Goal: Information Seeking & Learning: Learn about a topic

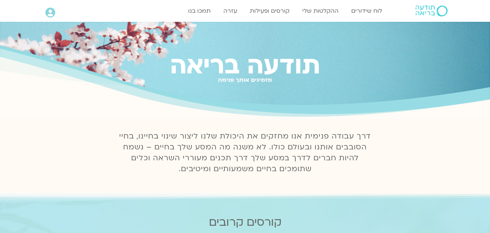
click at [365, 23] on link "לוח שידורים יומי" at bounding box center [346, 26] width 80 height 17
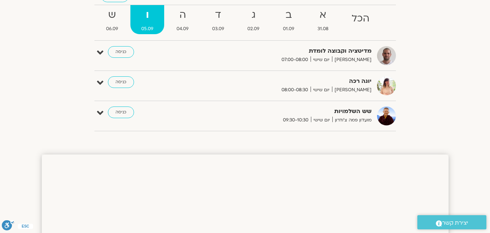
scroll to position [36, 0]
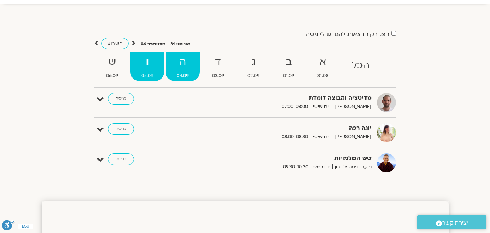
click at [185, 62] on strong "ה" at bounding box center [183, 62] width 34 height 16
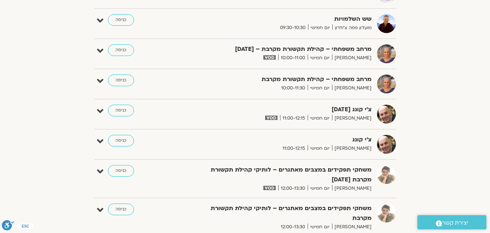
scroll to position [327, 0]
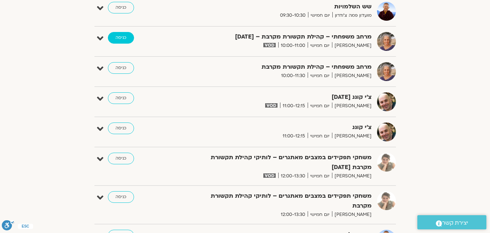
click at [121, 37] on link "כניסה" at bounding box center [121, 38] width 26 height 12
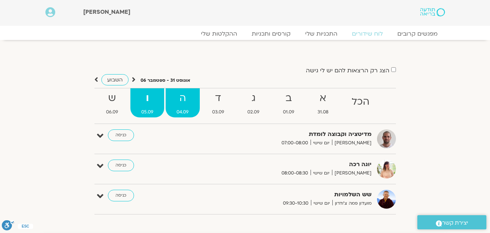
click at [185, 96] on strong "ה" at bounding box center [183, 98] width 34 height 16
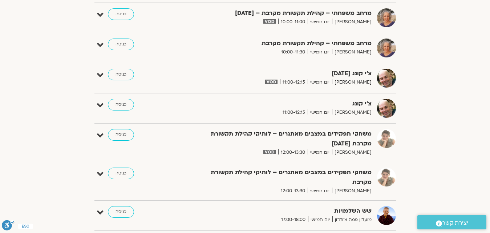
scroll to position [363, 0]
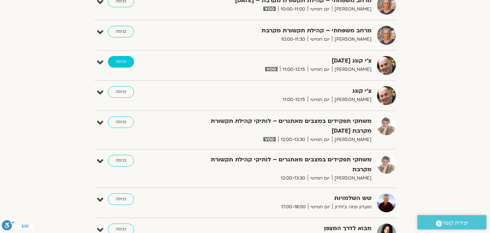
click at [118, 60] on link "כניסה" at bounding box center [121, 62] width 26 height 12
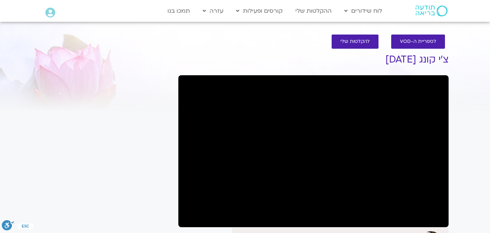
scroll to position [73, 0]
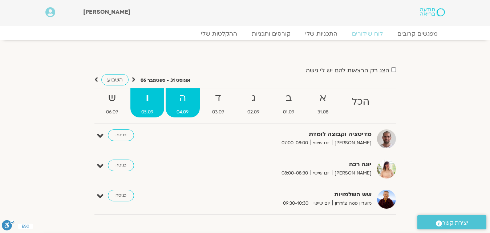
click at [185, 99] on strong "ה" at bounding box center [183, 98] width 34 height 16
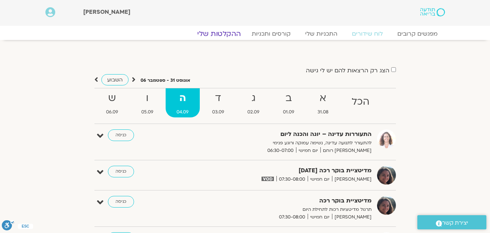
click at [223, 29] on link "ההקלטות שלי" at bounding box center [219, 33] width 61 height 9
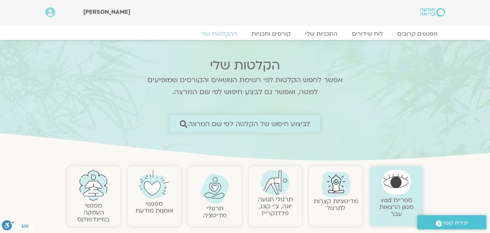
click at [258, 128] on span "לביצוע חיפוש של הקלטה לפי שם המרצה" at bounding box center [249, 124] width 122 height 8
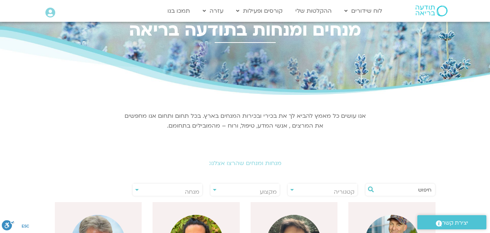
scroll to position [36, 0]
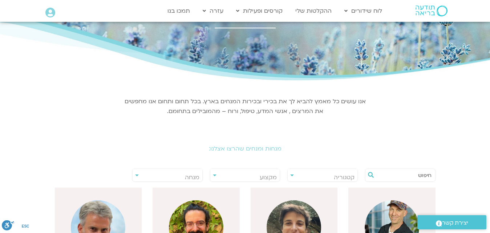
click at [168, 178] on span "מנחה" at bounding box center [168, 177] width 70 height 17
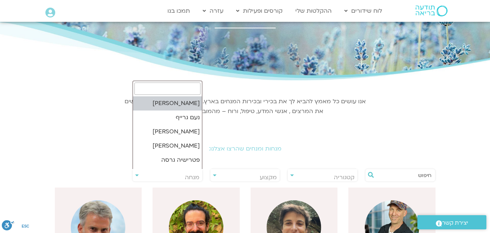
click at [186, 92] on input "search" at bounding box center [167, 88] width 66 height 12
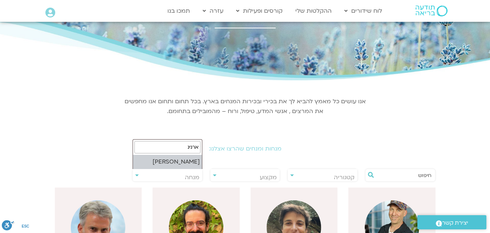
type input "ארנינ"
select select "****"
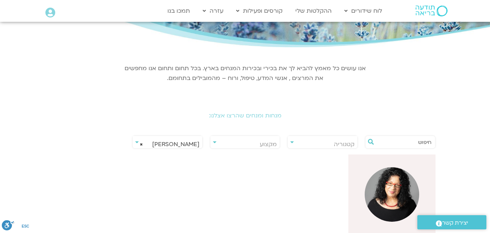
scroll to position [145, 0]
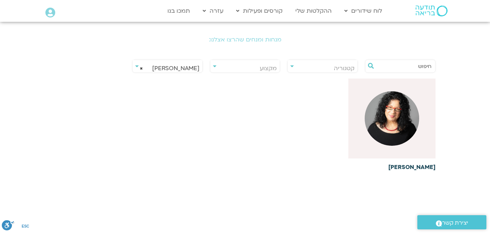
click at [373, 104] on img at bounding box center [392, 118] width 54 height 54
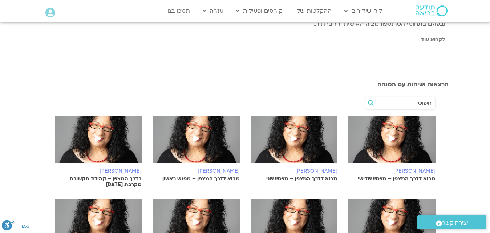
scroll to position [218, 0]
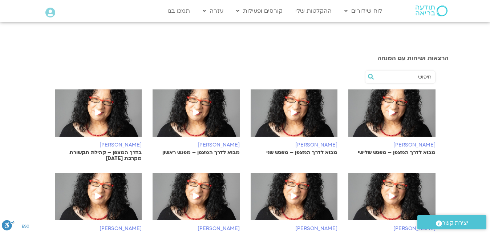
click at [387, 108] on span at bounding box center [391, 112] width 13 height 13
